Goal: Information Seeking & Learning: Learn about a topic

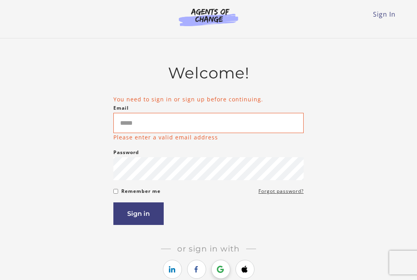
click at [220, 268] on icon "https://courses.thinkific.com/users/auth/google?ss%5Breferral%5D=&ss%5Buser_ret…" at bounding box center [221, 270] width 10 height 10
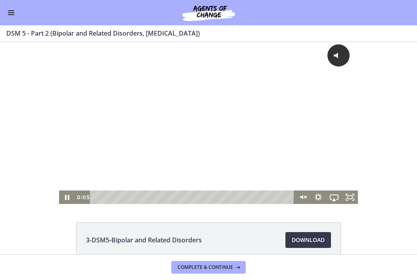
scroll to position [6, 0]
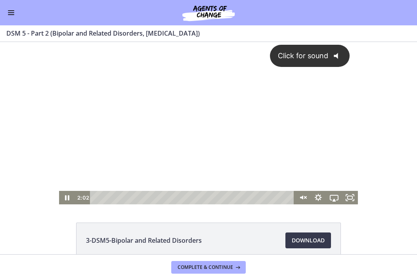
click at [13, 13] on button "Enable menu" at bounding box center [11, 13] width 10 height 10
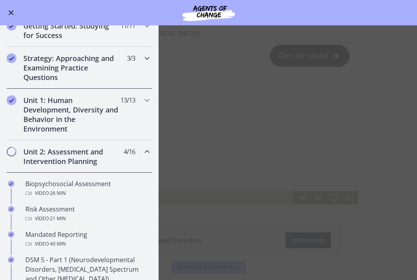
scroll to position [127, 0]
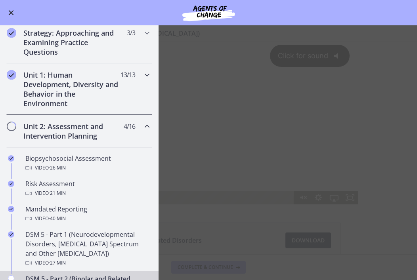
click at [59, 94] on h2 "Unit 1: Human Development, Diversity and Behavior in the Environment" at bounding box center [71, 89] width 97 height 38
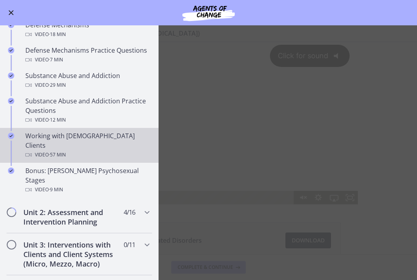
scroll to position [455, 0]
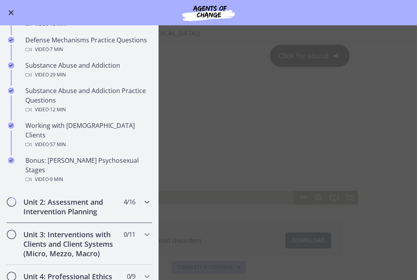
click at [78, 198] on h2 "Unit 2: Assessment and Intervention Planning" at bounding box center [71, 207] width 97 height 19
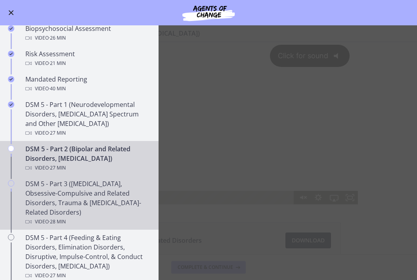
scroll to position [255, 0]
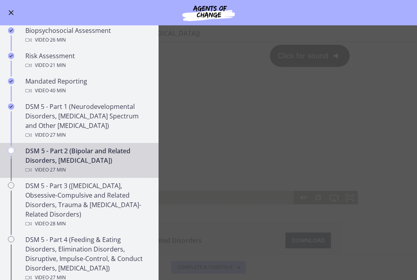
click at [226, 226] on main "DSM 5 - Part 2 (Bipolar and Related Disorders, [MEDICAL_DATA]) Enable fullscree…" at bounding box center [208, 152] width 417 height 255
click at [169, 205] on main "DSM 5 - Part 2 (Bipolar and Related Disorders, [MEDICAL_DATA]) Enable fullscree…" at bounding box center [208, 152] width 417 height 255
click at [8, 11] on button "Enable menu" at bounding box center [11, 13] width 10 height 10
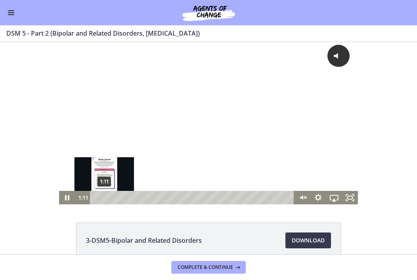
click at [104, 196] on div "1:11" at bounding box center [193, 197] width 195 height 13
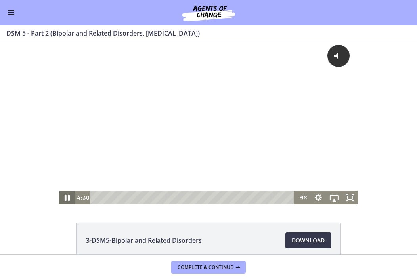
click at [69, 200] on icon "Pause" at bounding box center [67, 198] width 5 height 6
click at [68, 199] on icon "Play Video" at bounding box center [67, 198] width 5 height 7
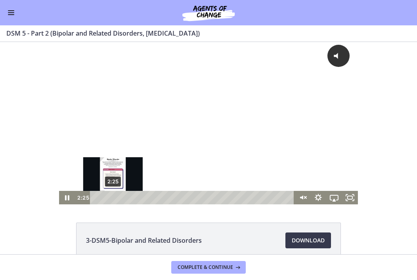
click at [113, 197] on div "2:25" at bounding box center [193, 197] width 195 height 13
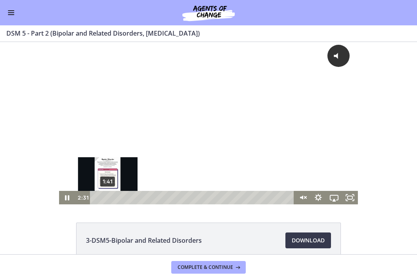
click at [108, 198] on div "1:41" at bounding box center [193, 197] width 195 height 13
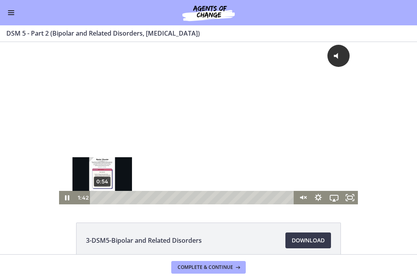
click at [102, 198] on div "0:54" at bounding box center [193, 197] width 195 height 13
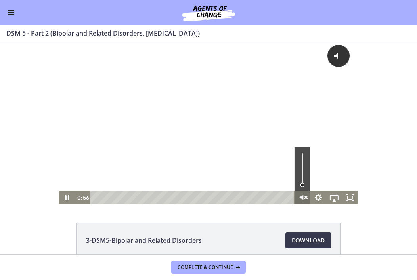
click at [303, 197] on icon "Unmute" at bounding box center [302, 198] width 4 height 5
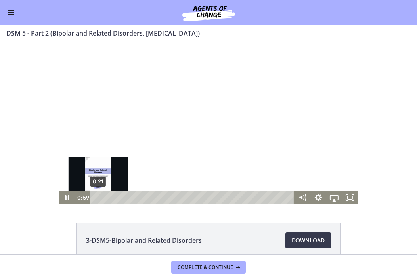
click at [98, 199] on div "0:21" at bounding box center [193, 197] width 195 height 13
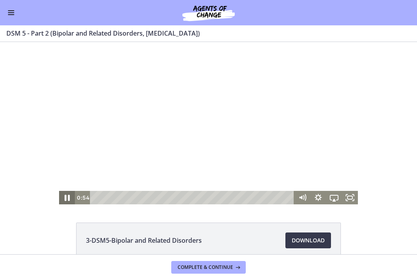
click at [67, 198] on icon "Pause" at bounding box center [67, 198] width 19 height 16
click at [68, 199] on icon "Play Video" at bounding box center [68, 198] width 4 height 6
click at [67, 200] on icon "Pause" at bounding box center [67, 197] width 16 height 13
click at [67, 200] on icon "Play Video" at bounding box center [67, 198] width 19 height 16
click at [65, 198] on icon "Pause" at bounding box center [67, 197] width 16 height 13
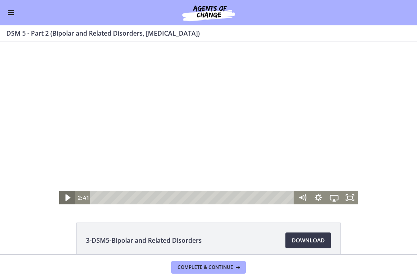
click at [65, 198] on icon "Play Video" at bounding box center [67, 198] width 19 height 16
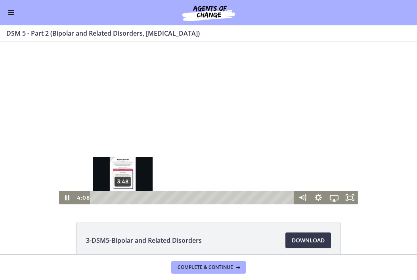
click at [123, 198] on div "Playbar" at bounding box center [125, 198] width 4 height 4
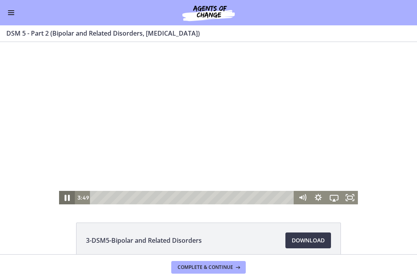
click at [68, 199] on icon "Pause" at bounding box center [67, 198] width 5 height 6
click at [68, 199] on icon "Play Video" at bounding box center [68, 197] width 16 height 13
click at [68, 199] on icon "Pause" at bounding box center [67, 198] width 5 height 6
click at [68, 199] on icon "Play Video" at bounding box center [67, 198] width 19 height 16
click at [67, 198] on button "Pause" at bounding box center [67, 197] width 16 height 13
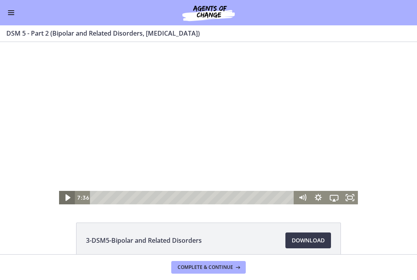
click at [68, 199] on icon "Play Video" at bounding box center [67, 198] width 19 height 16
click at [68, 199] on icon "Pause" at bounding box center [67, 198] width 5 height 6
